Goal: Find specific page/section: Find specific page/section

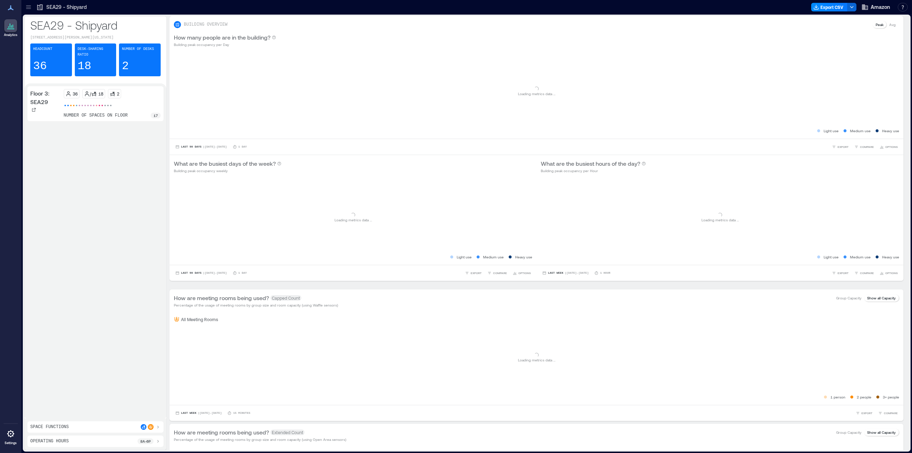
click at [10, 14] on div at bounding box center [10, 7] width 13 height 13
click at [10, 9] on icon at bounding box center [11, 7] width 6 height 5
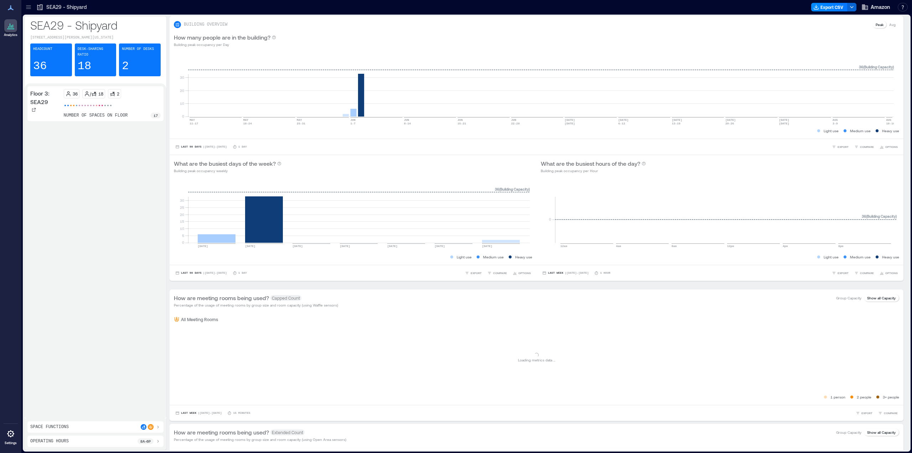
click at [11, 27] on icon at bounding box center [10, 25] width 9 height 9
click at [30, 6] on icon at bounding box center [28, 7] width 7 height 7
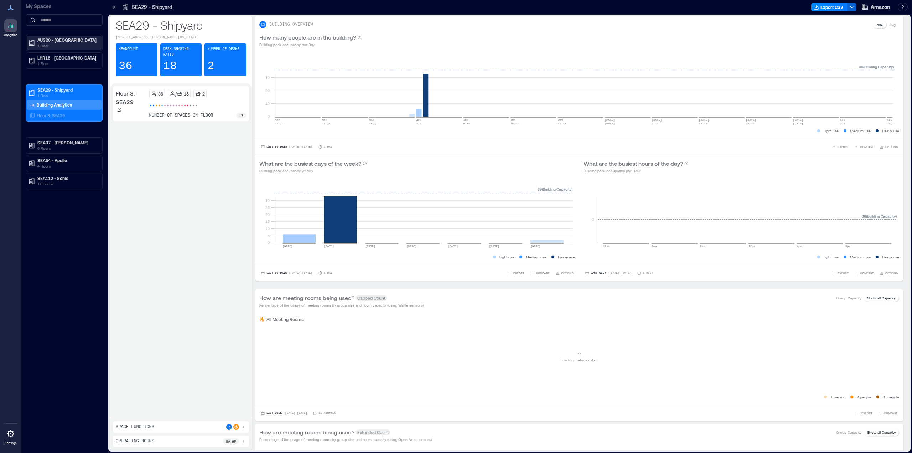
click at [65, 42] on p "AUS20 - [GEOGRAPHIC_DATA]" at bounding box center [67, 40] width 60 height 6
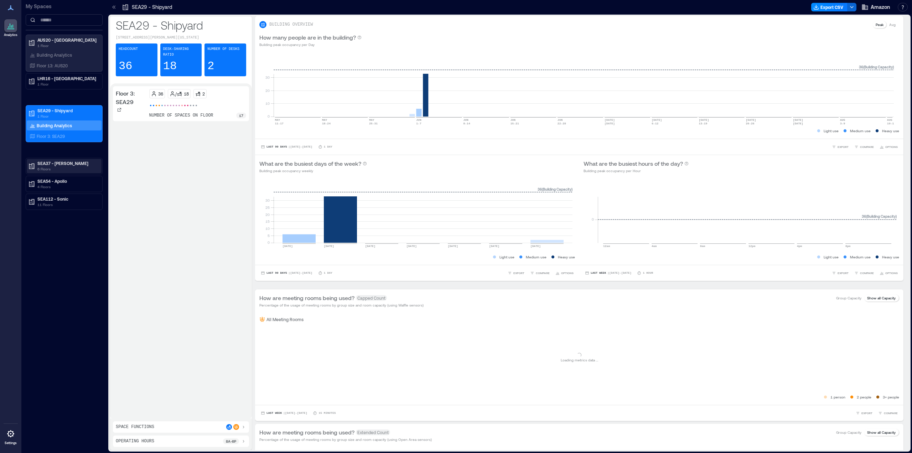
click at [63, 164] on p "SEA37 - [PERSON_NAME]" at bounding box center [67, 163] width 60 height 6
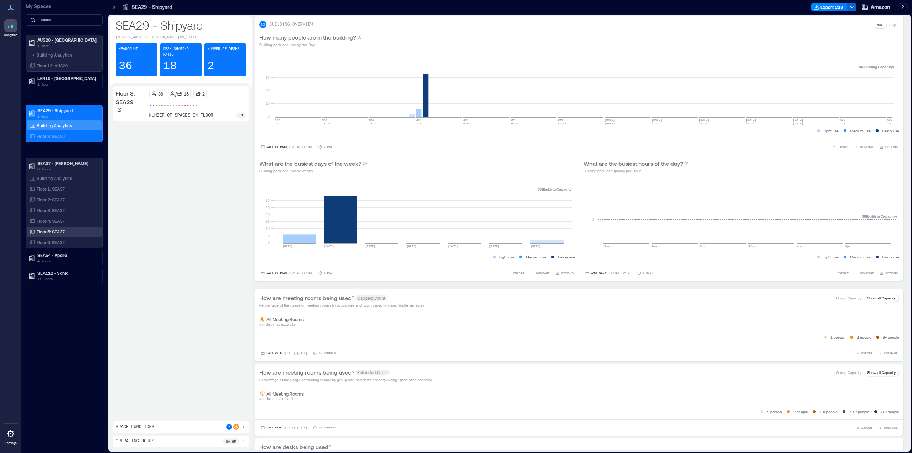
click at [66, 231] on div "Floor 5: SEA37" at bounding box center [62, 231] width 69 height 7
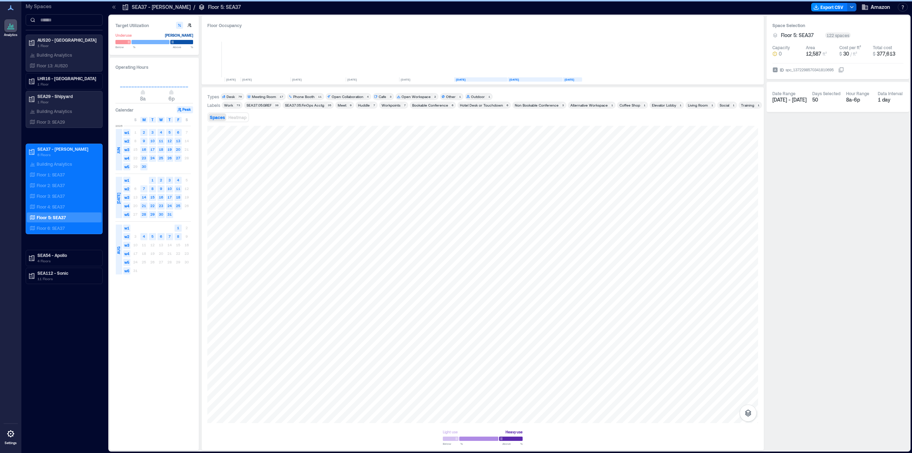
click at [44, 214] on div "Floor 5: SEA37" at bounding box center [62, 217] width 69 height 7
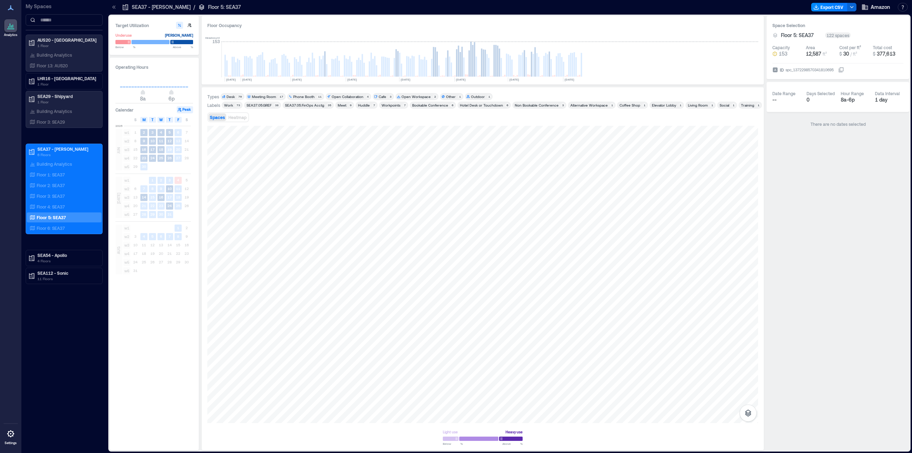
click at [6, 433] on div at bounding box center [10, 433] width 13 height 13
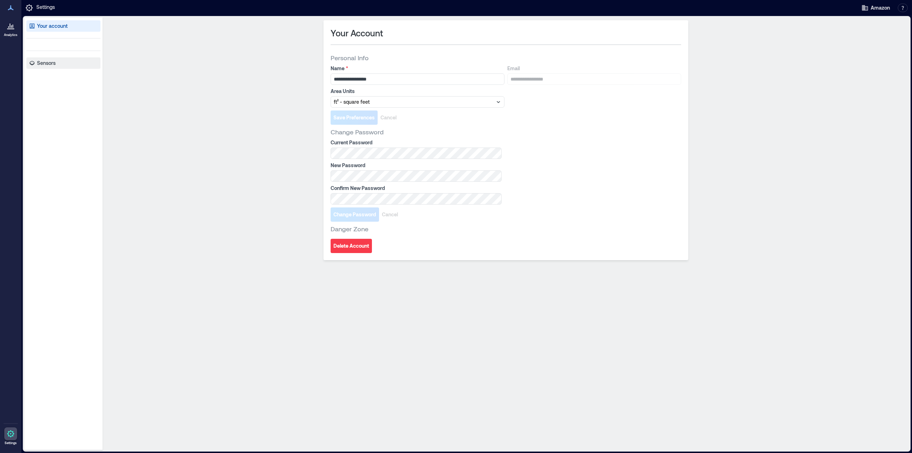
click at [41, 60] on p "Sensors" at bounding box center [46, 63] width 19 height 7
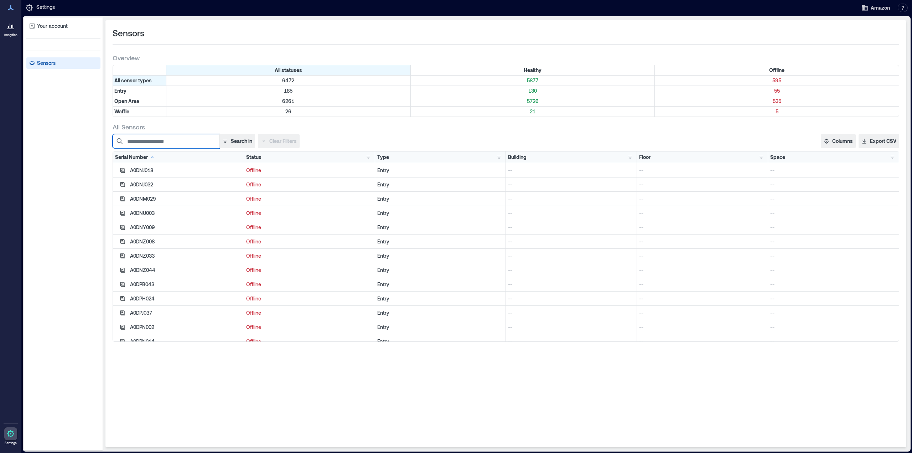
click at [191, 146] on input at bounding box center [166, 141] width 107 height 14
click at [631, 158] on button "button" at bounding box center [630, 157] width 9 height 7
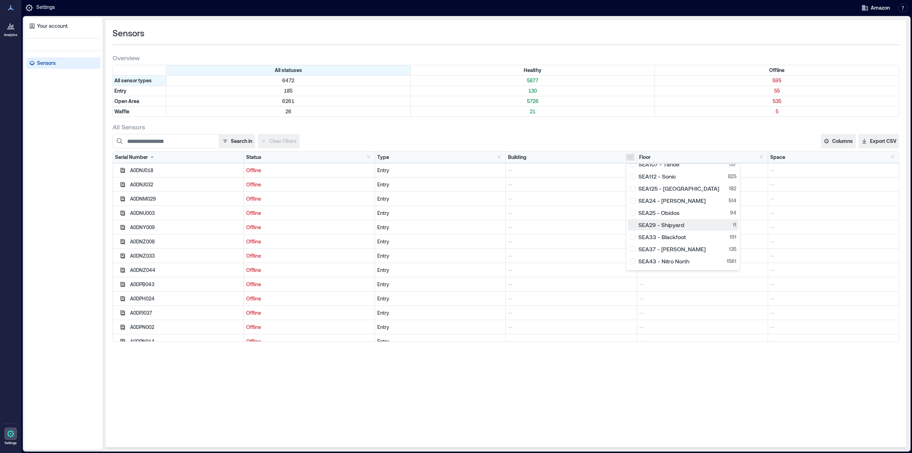
scroll to position [97, 0]
click at [633, 247] on div "SEA37 - [PERSON_NAME] 135" at bounding box center [683, 249] width 107 height 7
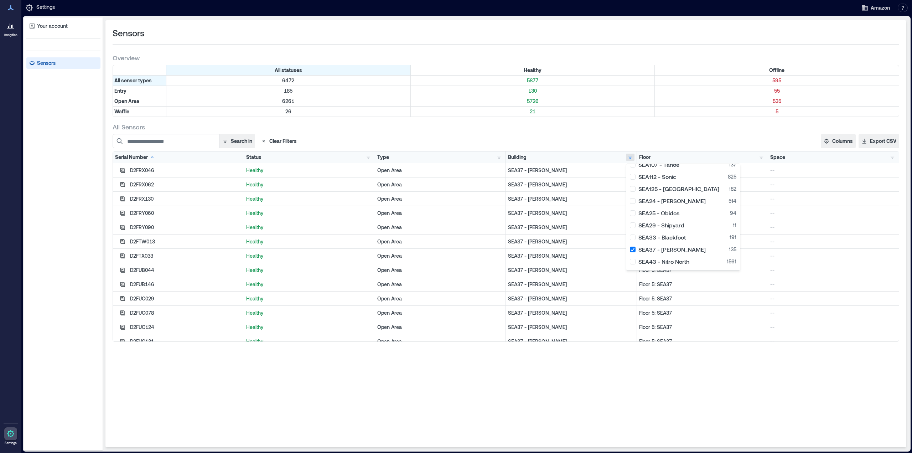
click at [410, 396] on div "Sensors Overview All statuses Healthy Offline All sensor types 6472 5877 595 En…" at bounding box center [505, 233] width 801 height 427
drag, startPoint x: 703, startPoint y: 450, endPoint x: 736, endPoint y: 450, distance: 33.1
click at [736, 450] on div "Your account Sensors Sensors Overview All statuses Healthy Offline All sensor t…" at bounding box center [467, 233] width 888 height 435
click at [6, 29] on div at bounding box center [10, 25] width 13 height 13
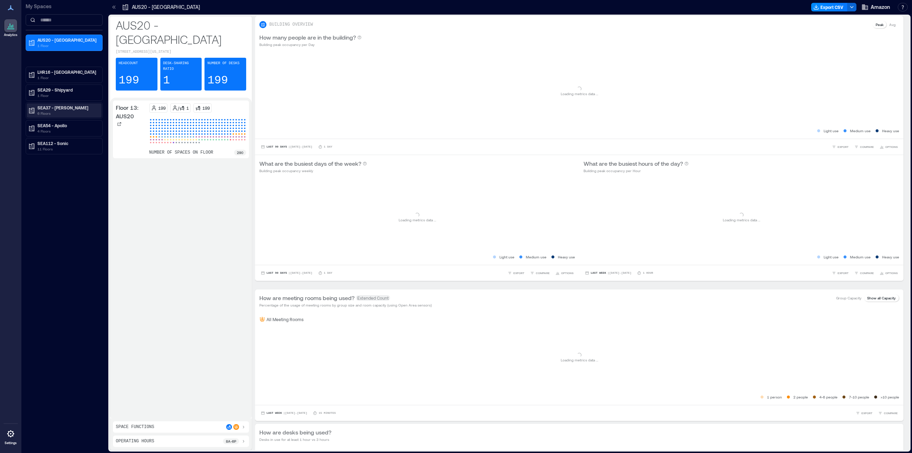
click at [63, 111] on p "6 Floors" at bounding box center [67, 113] width 60 height 6
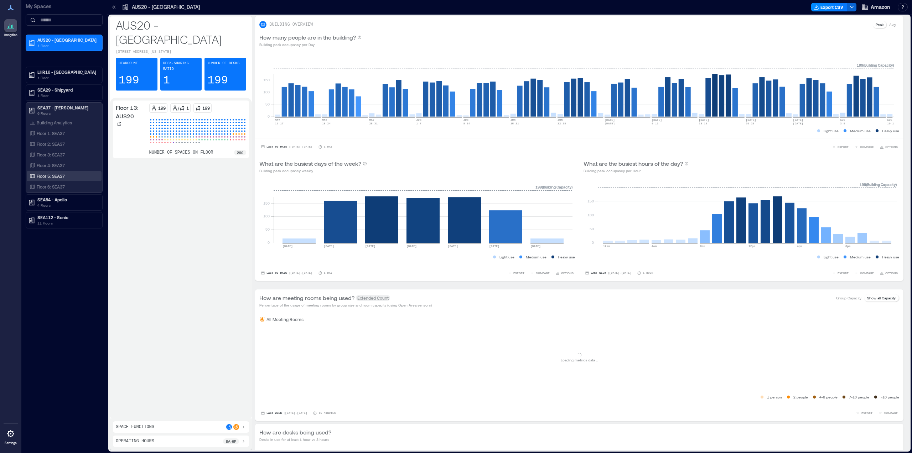
click at [55, 173] on div "Floor 5: SEA37" at bounding box center [62, 175] width 69 height 7
